Goal: Find specific page/section: Find specific page/section

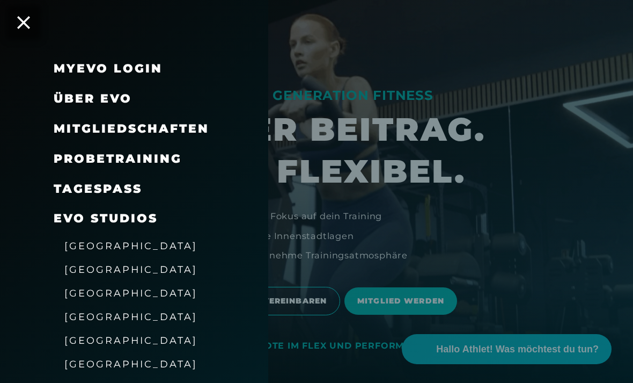
click at [185, 124] on span "Mitgliedschaften" at bounding box center [132, 128] width 156 height 14
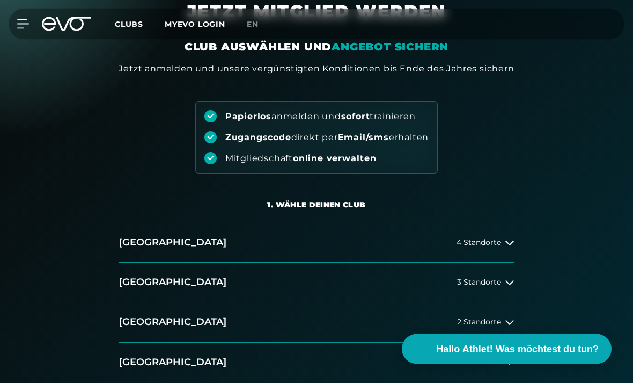
scroll to position [53, 0]
click at [479, 246] on span "4 Standorte" at bounding box center [479, 242] width 45 height 8
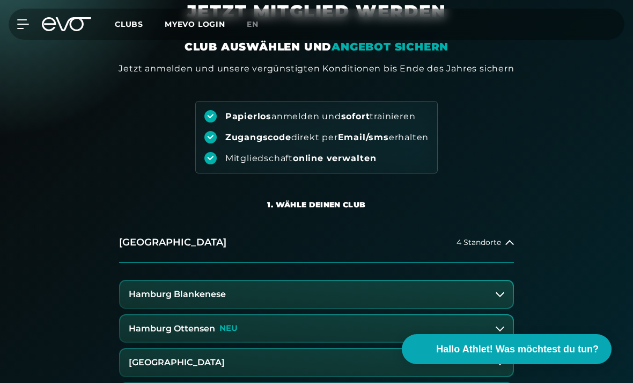
click at [285, 291] on button "Hamburg Blankenese" at bounding box center [316, 294] width 393 height 27
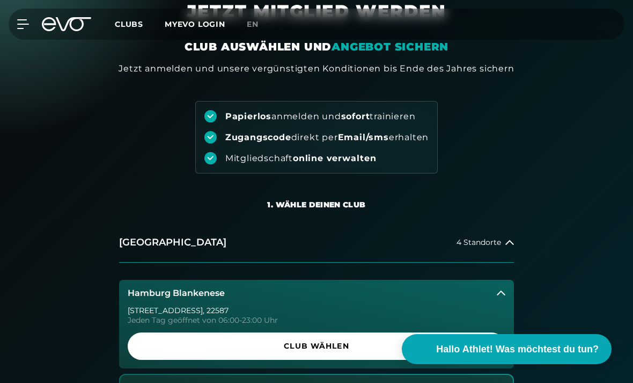
click at [343, 344] on span "Club wählen" at bounding box center [317, 345] width 352 height 11
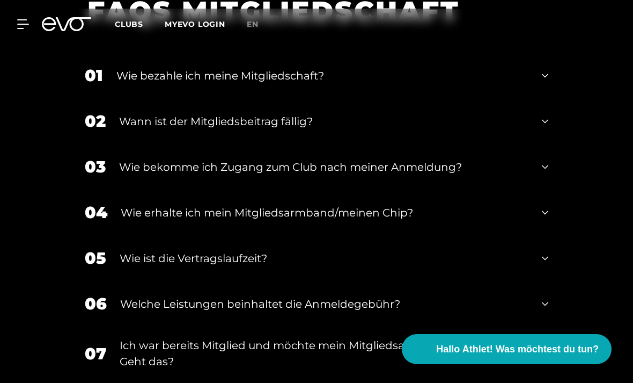
scroll to position [2109, 0]
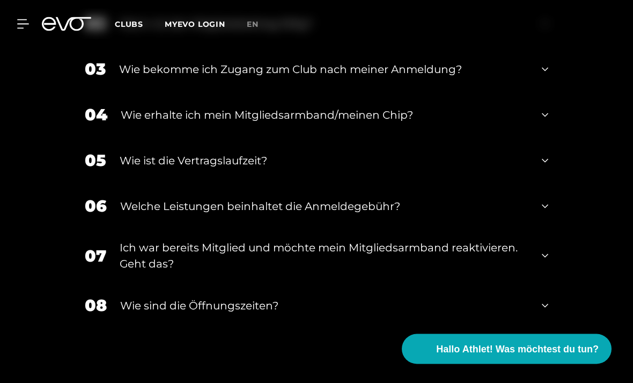
click at [539, 283] on div "07 Ich war bereits Mitglied und möchte mein Mitgliedsarmband reaktivieren. Geht…" at bounding box center [316, 256] width 485 height 54
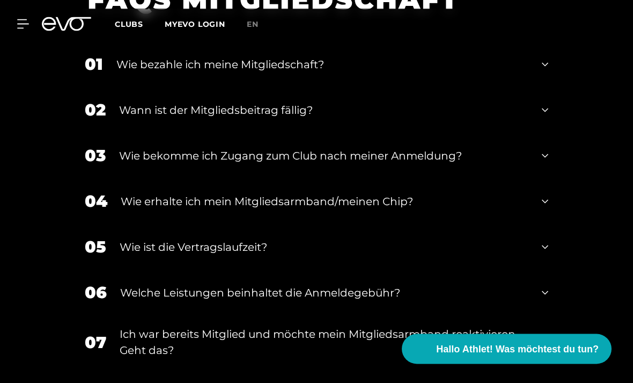
scroll to position [2123, 0]
click at [20, 22] on icon at bounding box center [23, 24] width 12 height 10
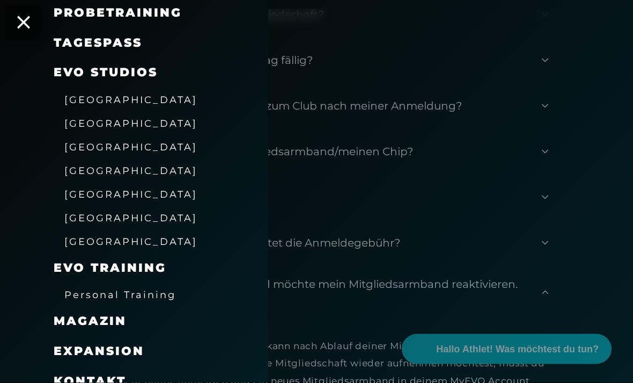
scroll to position [2174, 0]
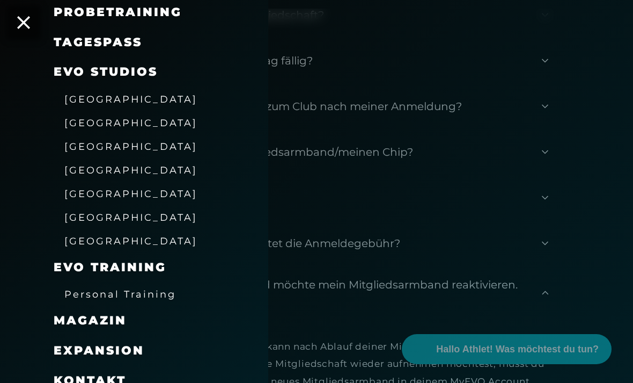
scroll to position [146, 0]
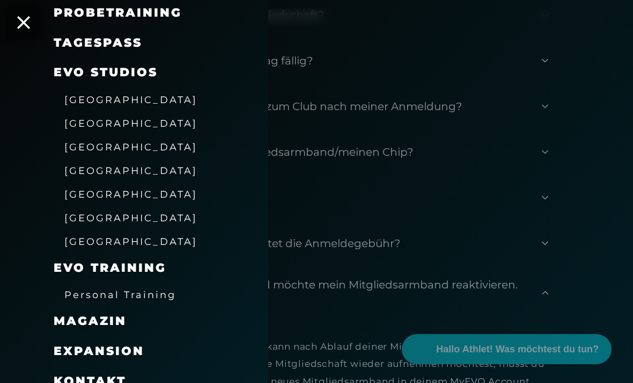
click at [320, 357] on div at bounding box center [316, 191] width 633 height 383
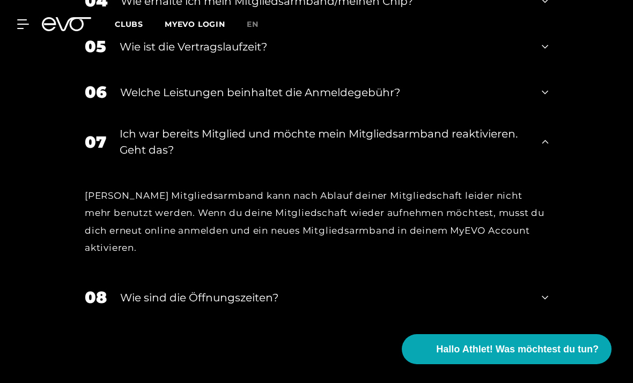
scroll to position [2438, 0]
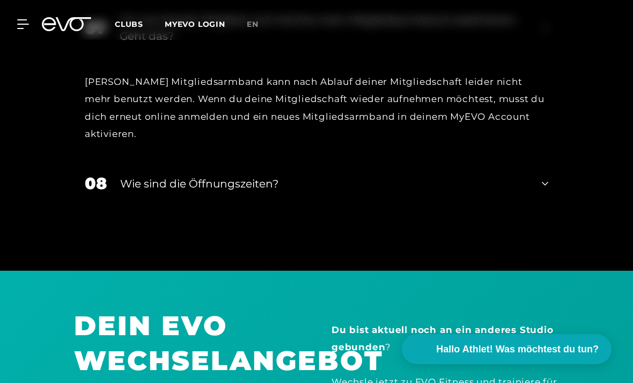
click at [25, 24] on icon at bounding box center [22, 24] width 11 height 9
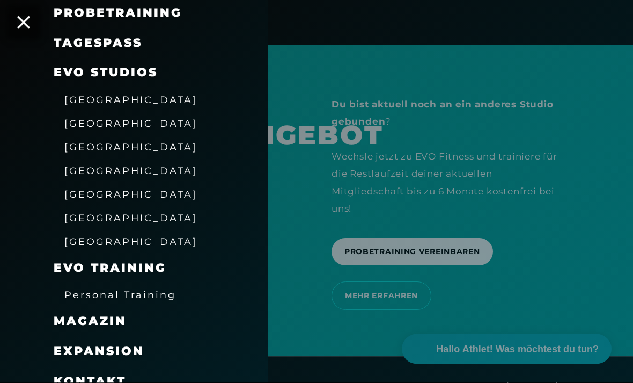
scroll to position [2664, 0]
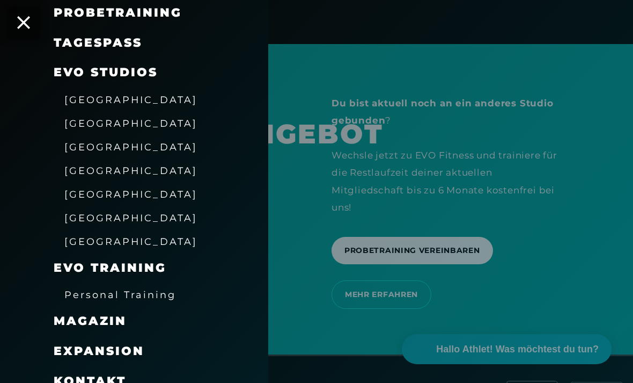
click at [70, 373] on span "Kontakt" at bounding box center [90, 380] width 72 height 14
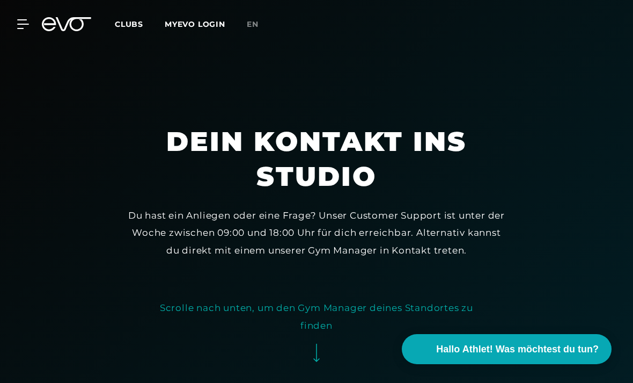
click at [21, 24] on icon at bounding box center [22, 24] width 11 height 9
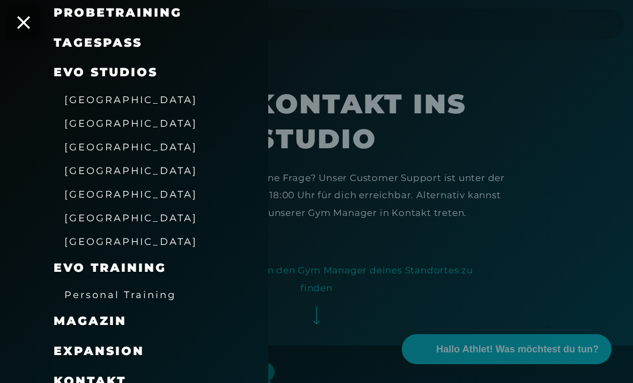
scroll to position [65, 0]
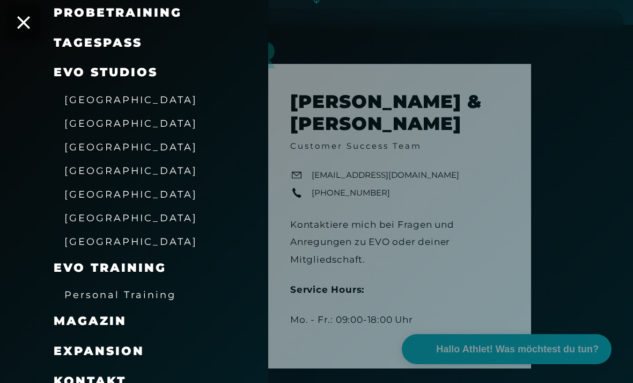
scroll to position [361, 0]
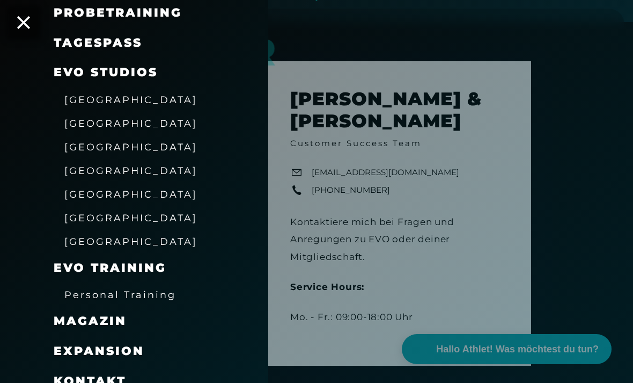
click at [575, 265] on div at bounding box center [316, 191] width 633 height 383
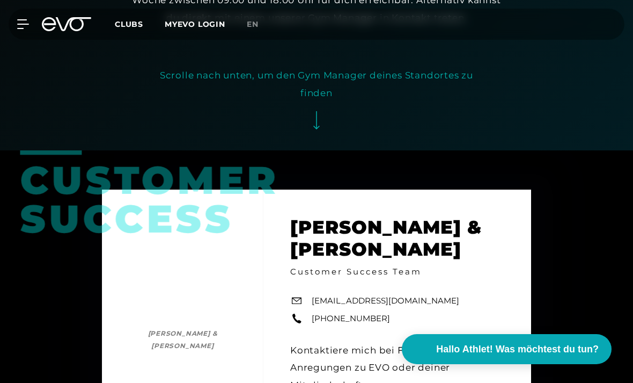
scroll to position [0, 0]
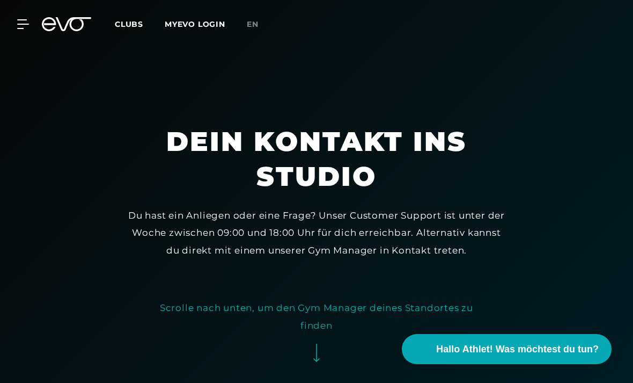
click at [129, 27] on span "Clubs" at bounding box center [129, 24] width 28 height 10
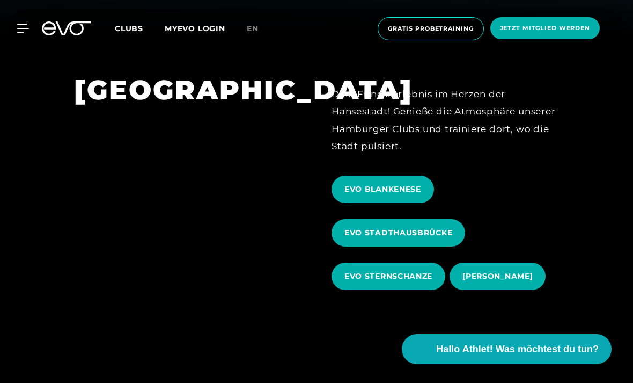
scroll to position [349, 0]
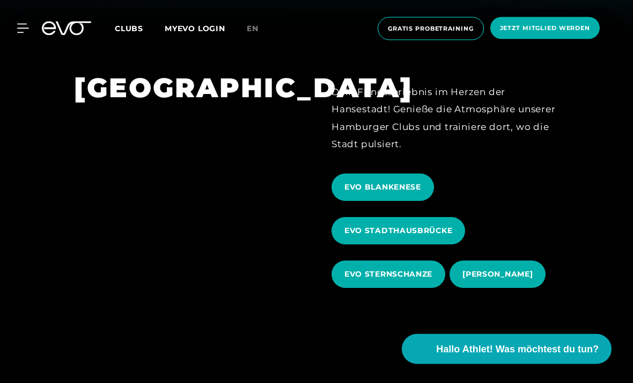
click at [387, 193] on span "EVO BLANKENESE" at bounding box center [382, 187] width 77 height 11
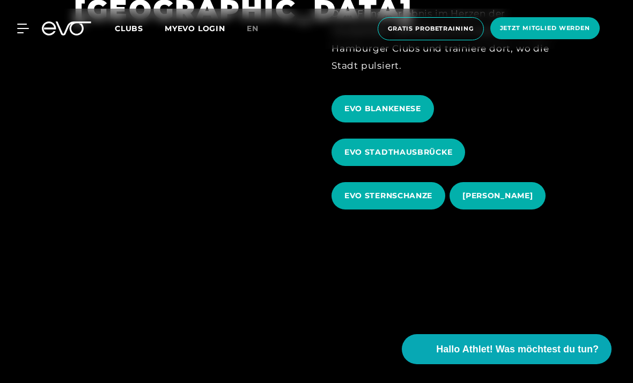
scroll to position [429, 0]
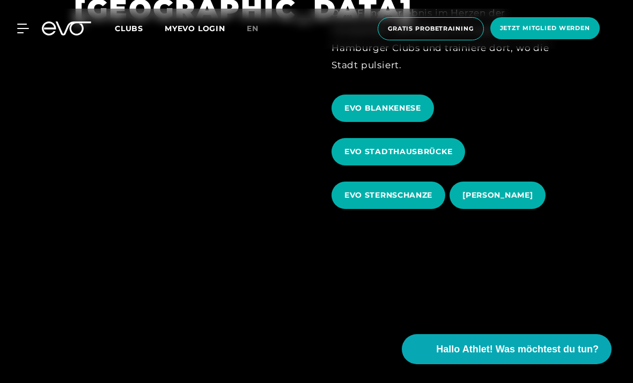
click at [401, 114] on span "EVO BLANKENESE" at bounding box center [382, 107] width 77 height 11
click at [407, 114] on span "EVO BLANKENESE" at bounding box center [382, 107] width 77 height 11
click at [383, 114] on span "EVO BLANKENESE" at bounding box center [382, 107] width 77 height 11
click at [365, 114] on span "EVO BLANKENESE" at bounding box center [382, 107] width 77 height 11
